Goal: Transaction & Acquisition: Purchase product/service

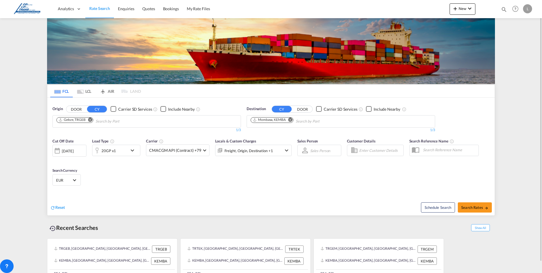
click at [90, 119] on md-icon "Remove" at bounding box center [90, 119] width 4 height 4
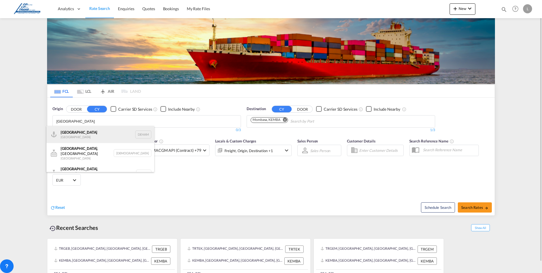
type input "[GEOGRAPHIC_DATA]"
click at [69, 134] on div "[GEOGRAPHIC_DATA] [GEOGRAPHIC_DATA] DEHAM" at bounding box center [101, 134] width 108 height 17
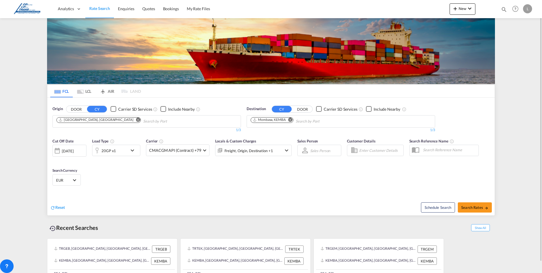
click at [292, 120] on md-icon "Remove" at bounding box center [291, 119] width 4 height 4
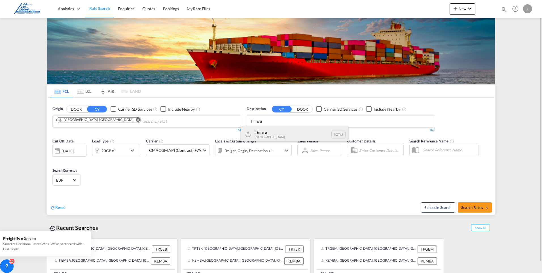
type input "Timaru"
click at [257, 130] on div "Timaru [GEOGRAPHIC_DATA] NZTIU" at bounding box center [295, 134] width 108 height 17
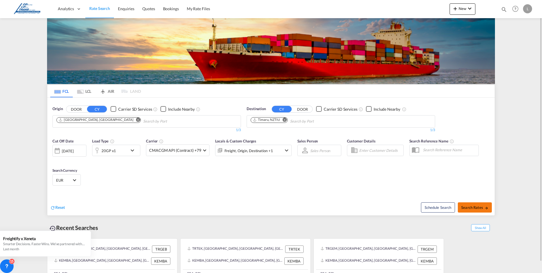
click at [474, 207] on span "Search Rates" at bounding box center [475, 207] width 27 height 5
type input "DEHAM to NZTIU / [DATE]"
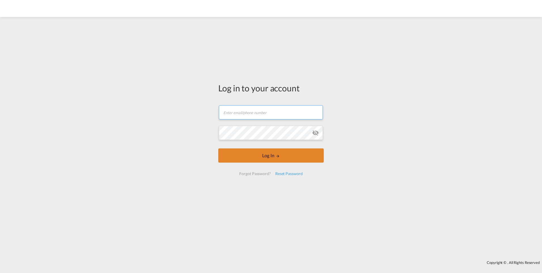
type input "[EMAIL_ADDRESS][DOMAIN_NAME]"
click at [263, 153] on button "Log In" at bounding box center [271, 155] width 106 height 14
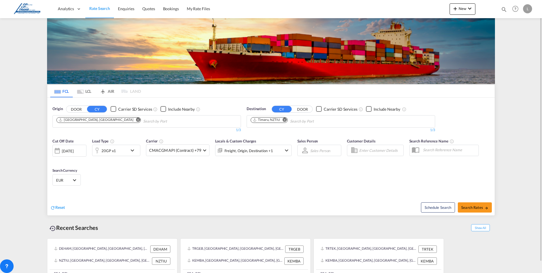
click at [286, 119] on md-icon "Remove" at bounding box center [285, 119] width 4 height 4
type input "Lytellton"
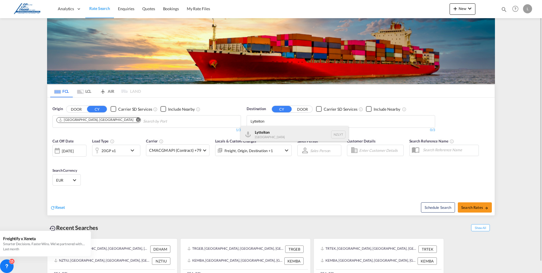
type input "Lyttelton"
click at [265, 134] on div "Lyttelton New Zealand NZLYT" at bounding box center [295, 134] width 108 height 17
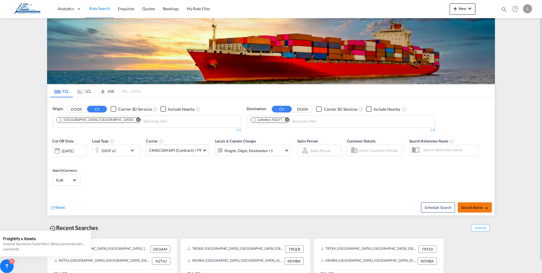
click at [477, 207] on span "Search Rates" at bounding box center [475, 207] width 27 height 5
type input "DEHAM to NZLYT / 20 Aug 2025"
